Goal: Task Accomplishment & Management: Complete application form

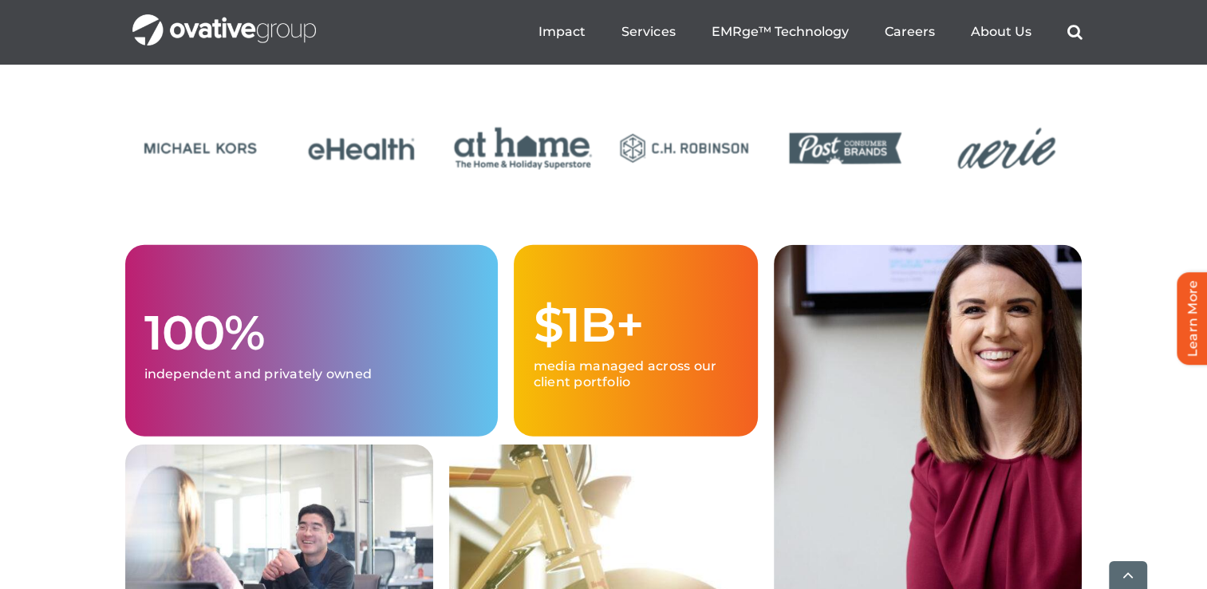
scroll to position [3988, 0]
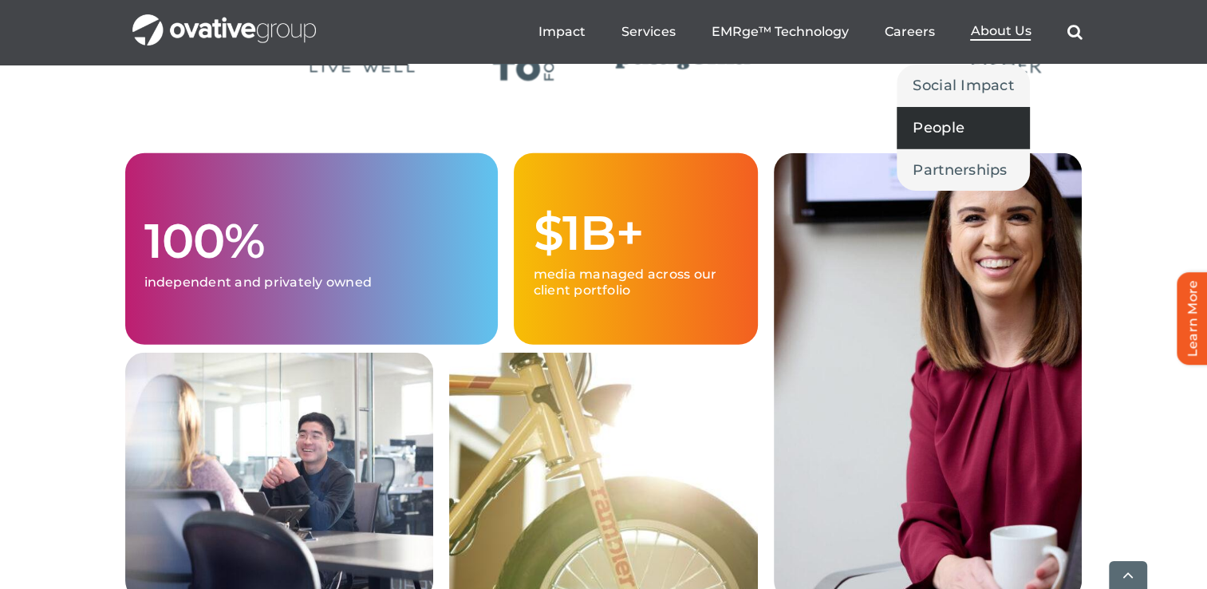
click at [960, 121] on span "People" at bounding box center [939, 127] width 52 height 22
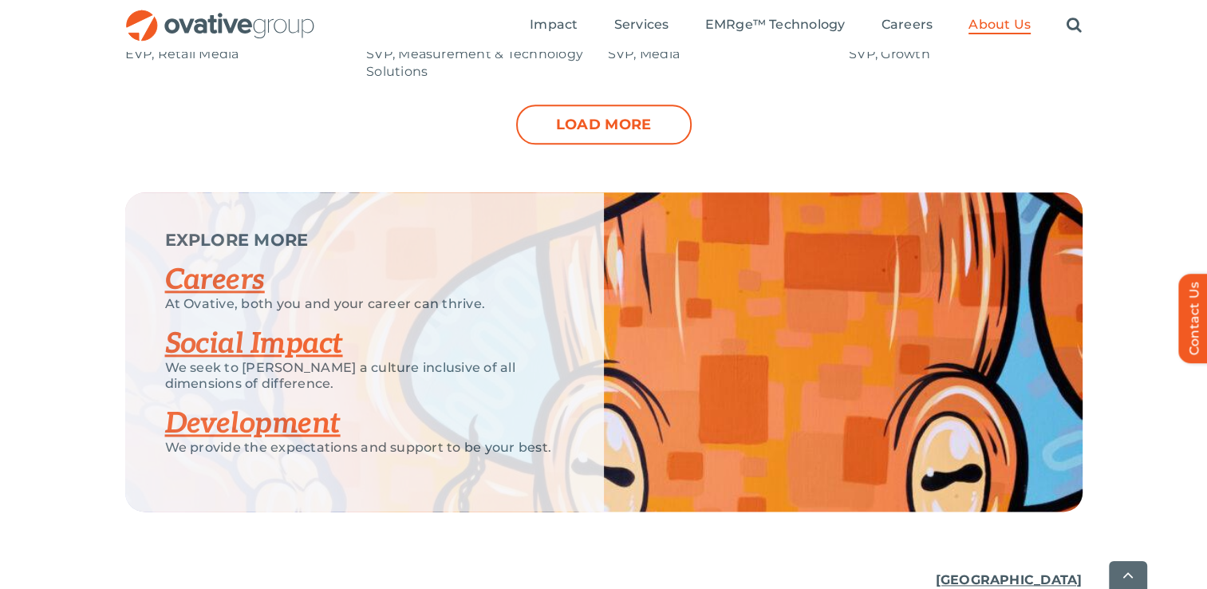
scroll to position [1994, 0]
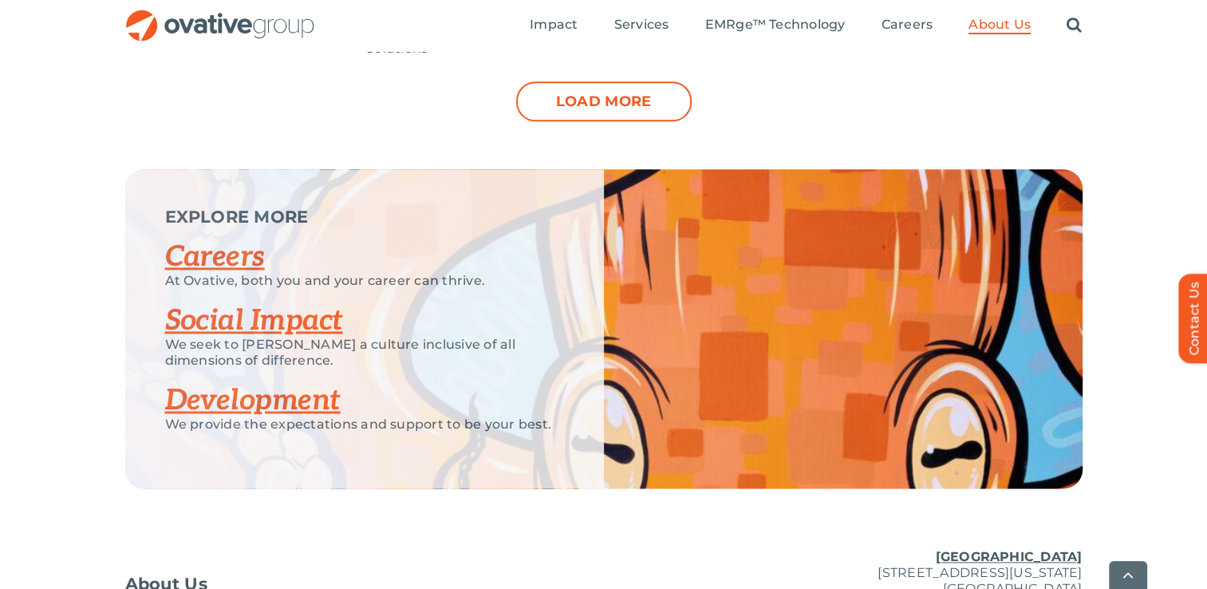
click at [235, 256] on link "Careers" at bounding box center [215, 256] width 100 height 35
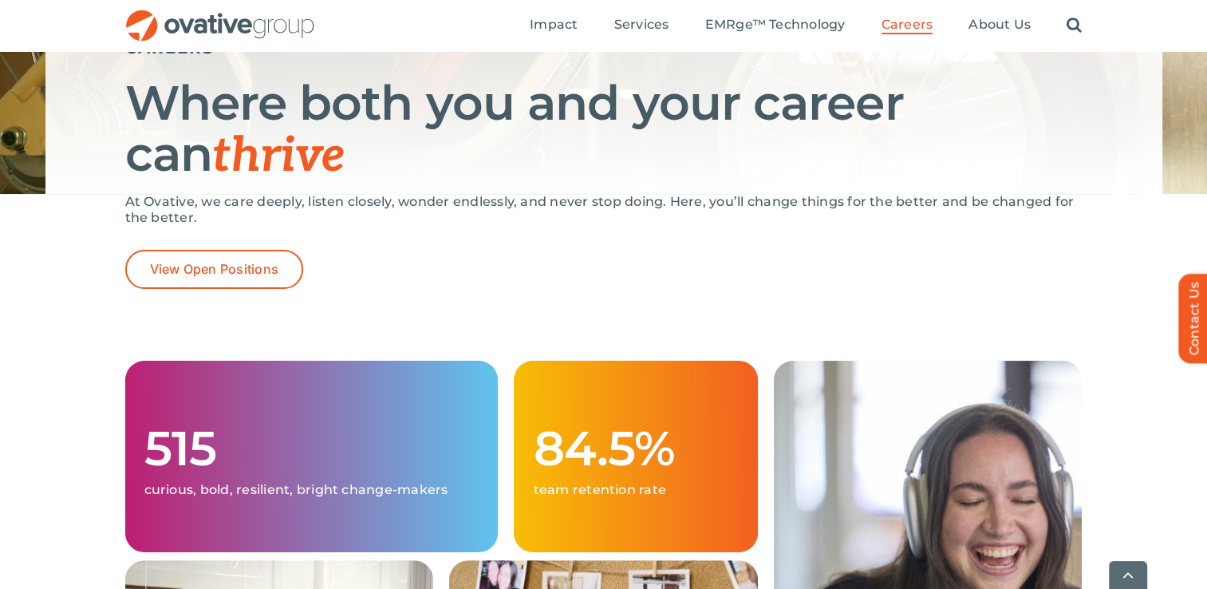
scroll to position [239, 0]
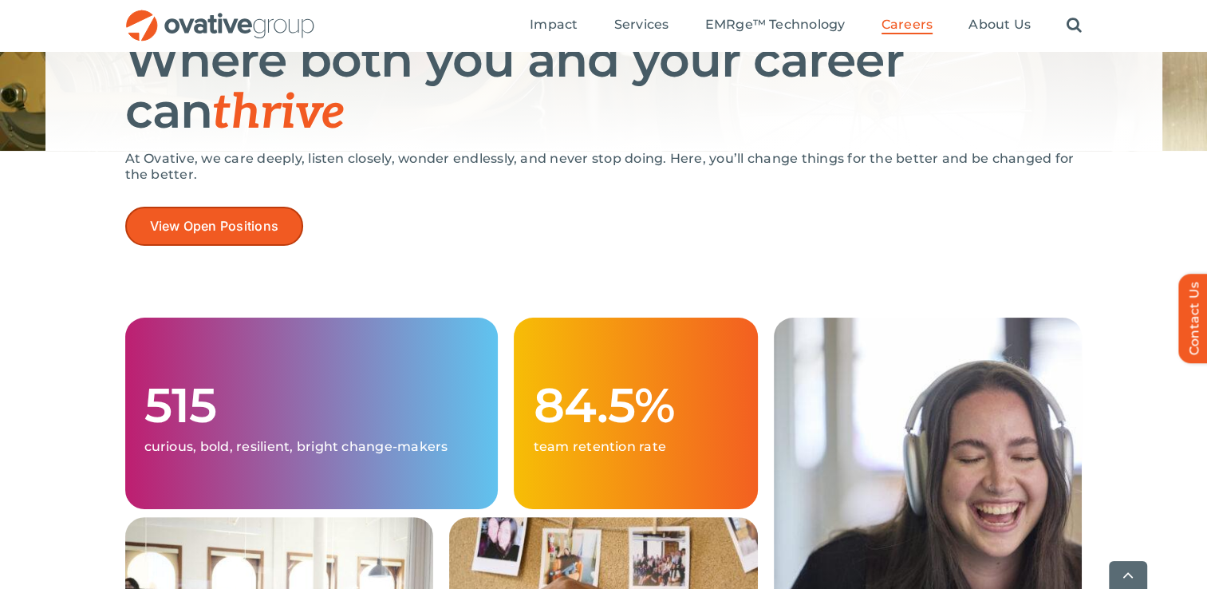
click at [239, 222] on span "View Open Positions" at bounding box center [214, 226] width 129 height 15
